Goal: Transaction & Acquisition: Purchase product/service

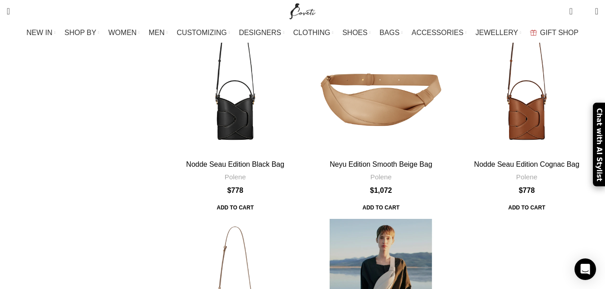
scroll to position [778, 0]
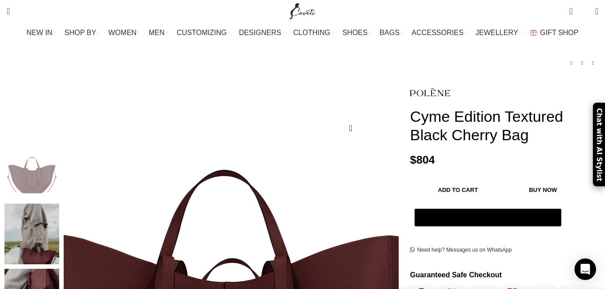
scroll to position [137, 0]
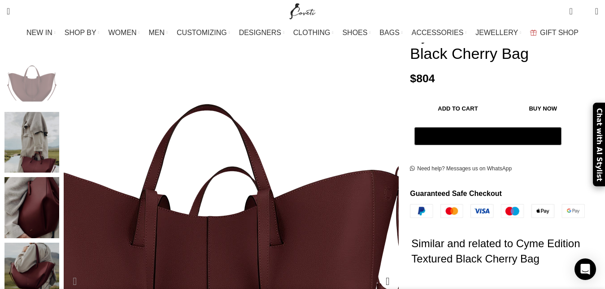
click at [254, 237] on img "1 / 6" at bounding box center [206, 199] width 449 height 513
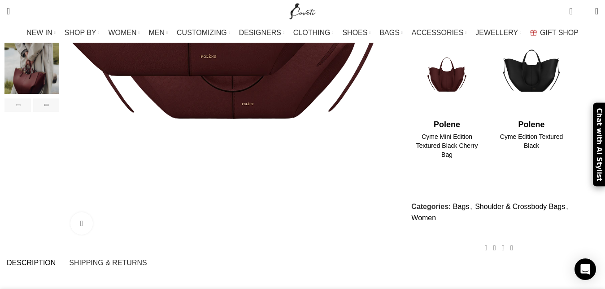
scroll to position [229, 0]
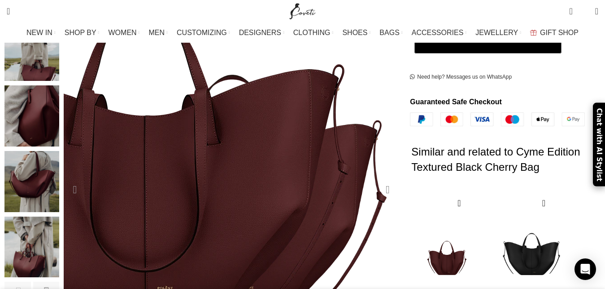
click at [377, 178] on div "Next slide" at bounding box center [388, 189] width 22 height 22
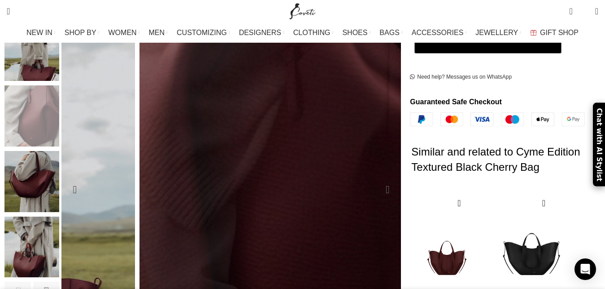
click at [381, 178] on div "Next slide" at bounding box center [388, 189] width 22 height 22
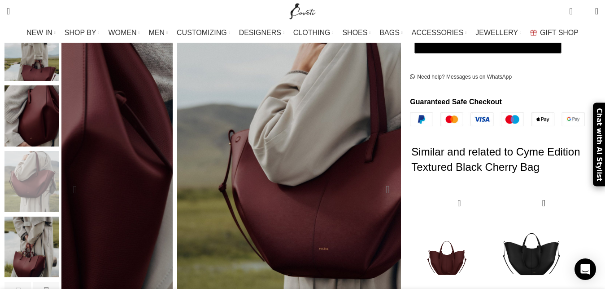
click at [381, 178] on div "Next slide" at bounding box center [388, 189] width 22 height 22
